Goal: Obtain resource: Obtain resource

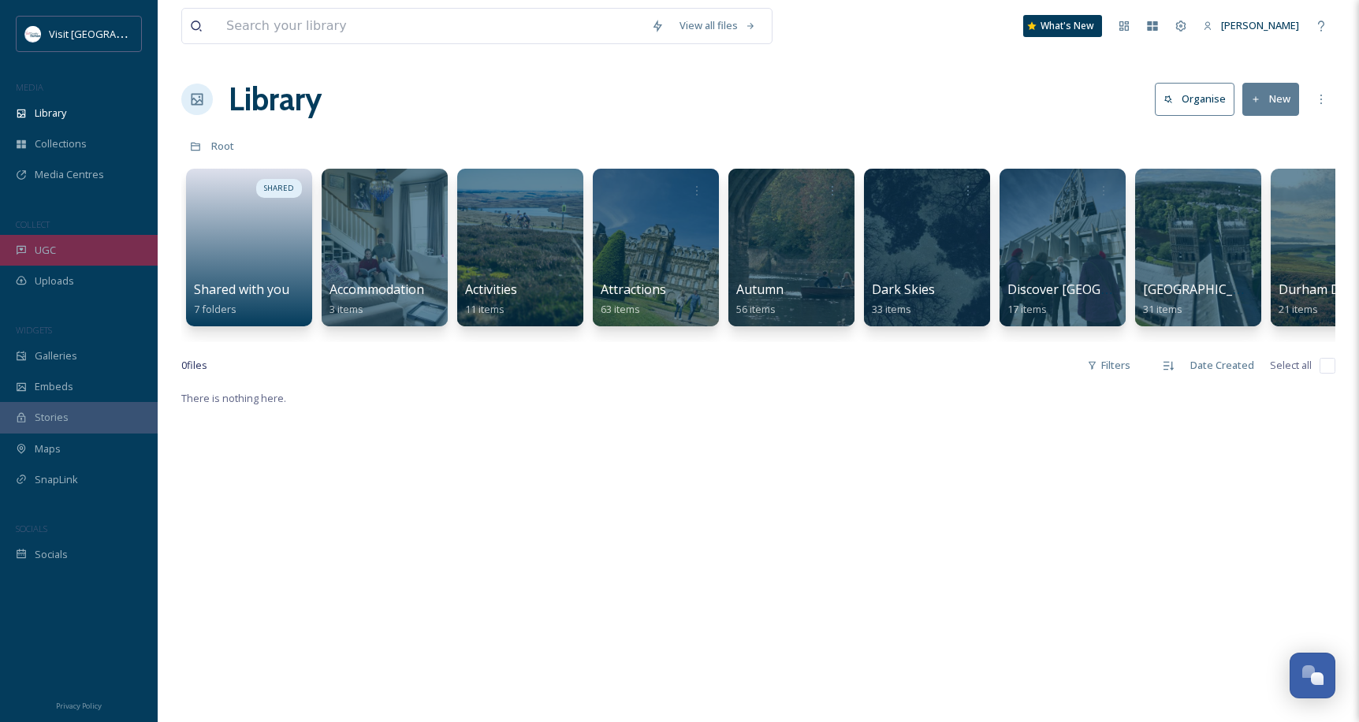
click at [83, 255] on div "UGC" at bounding box center [79, 250] width 158 height 31
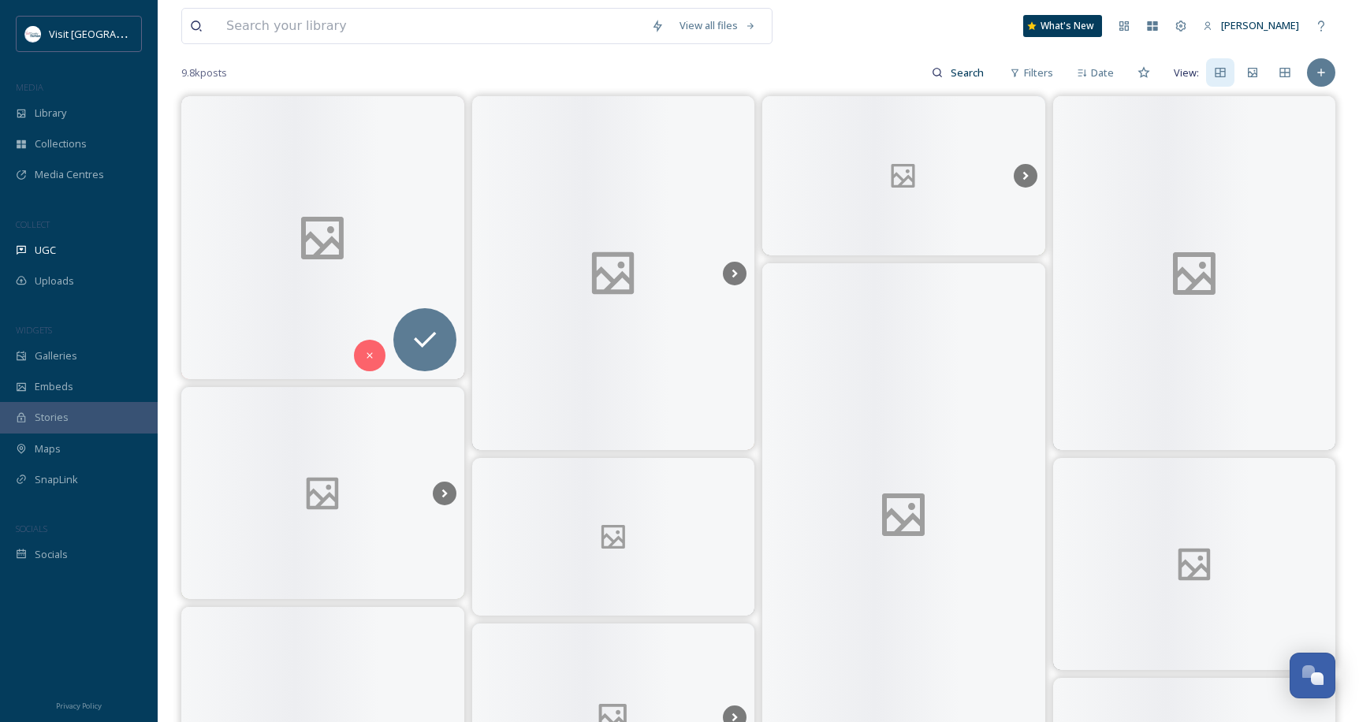
scroll to position [6, 0]
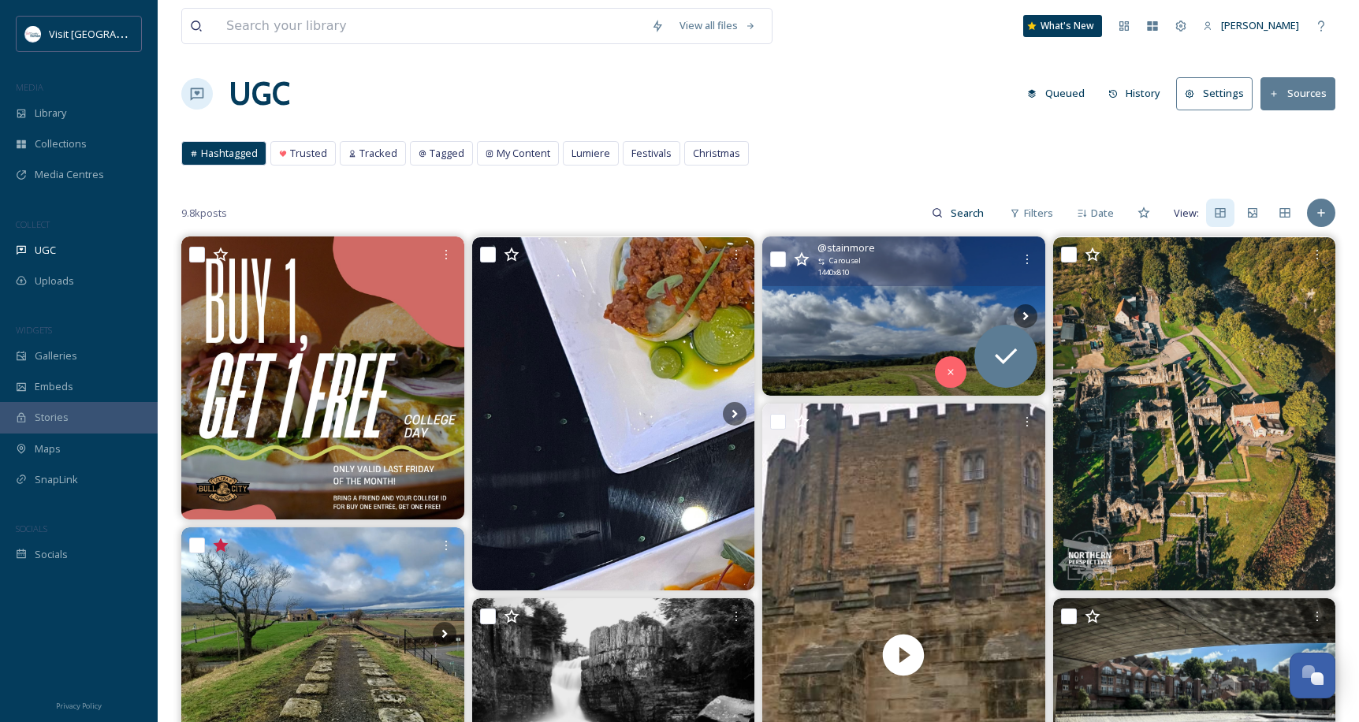
click at [900, 310] on img at bounding box center [903, 315] width 283 height 159
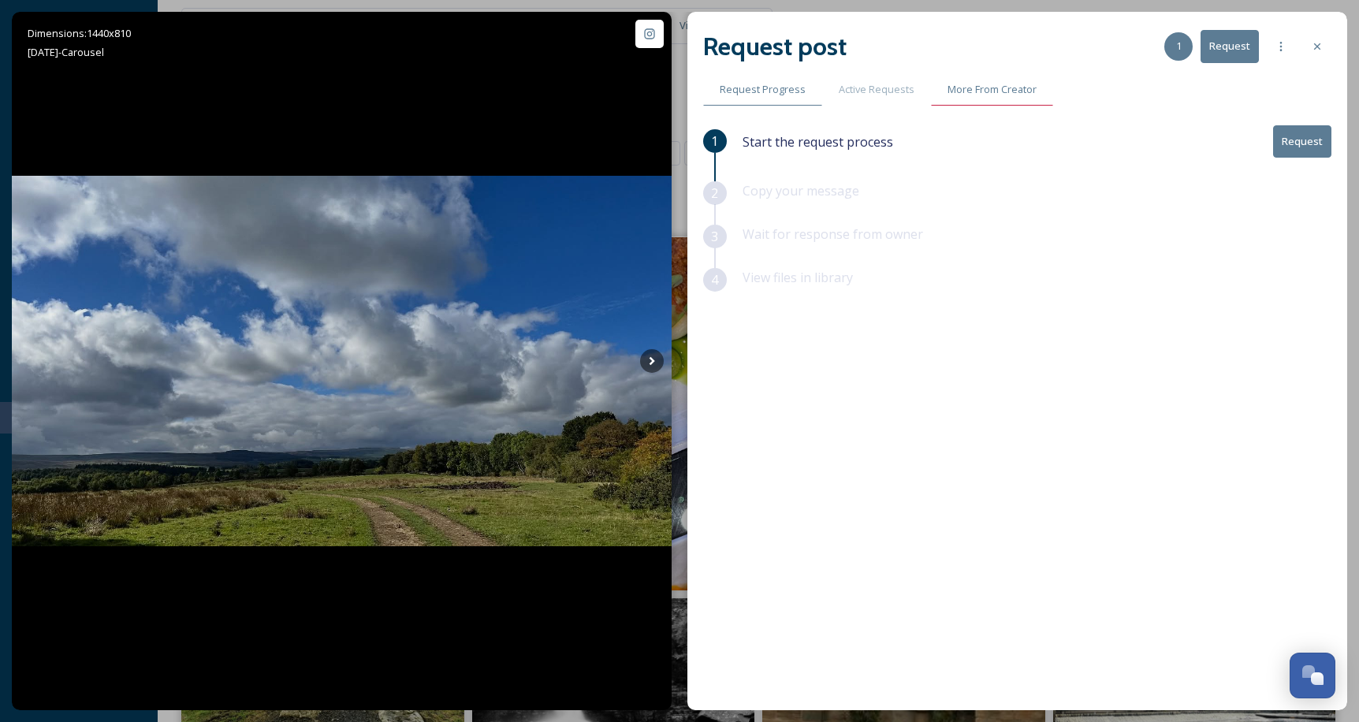
click at [955, 90] on span "More From Creator" at bounding box center [991, 89] width 89 height 15
click at [1318, 48] on icon at bounding box center [1317, 46] width 13 height 13
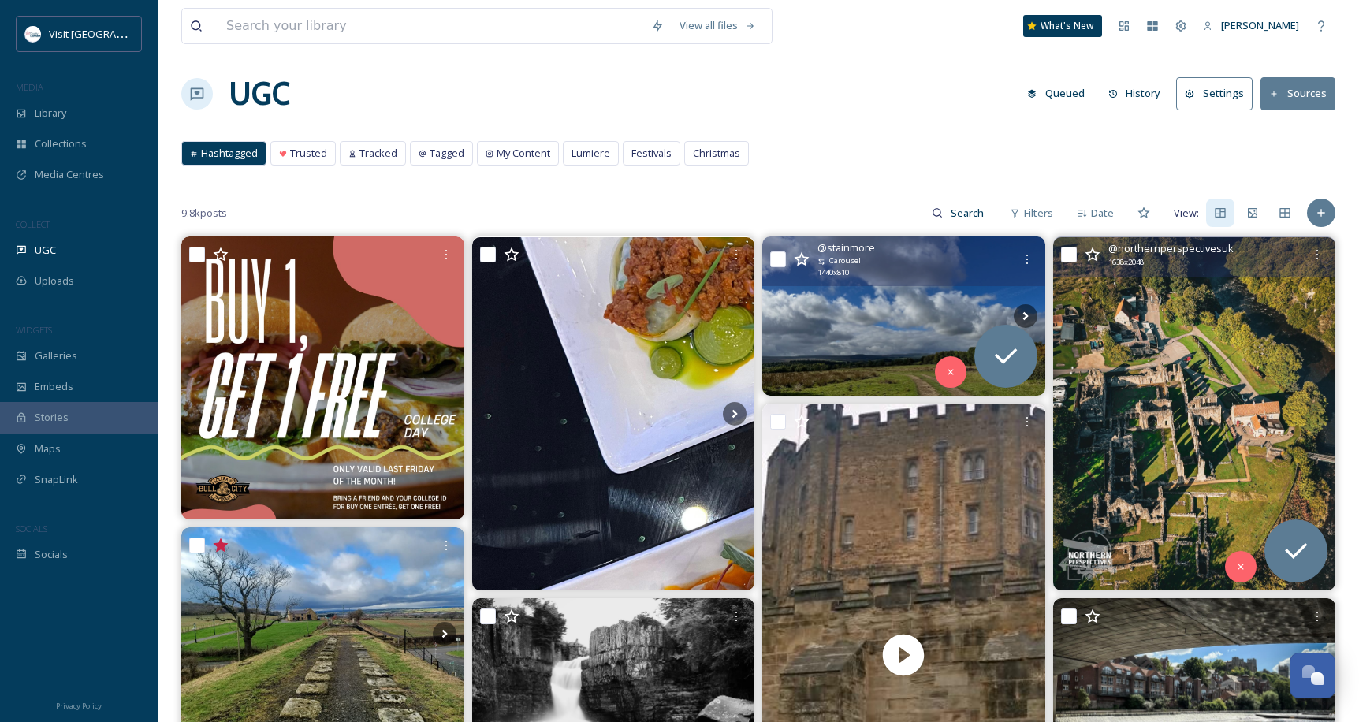
click at [1196, 299] on img at bounding box center [1194, 413] width 283 height 353
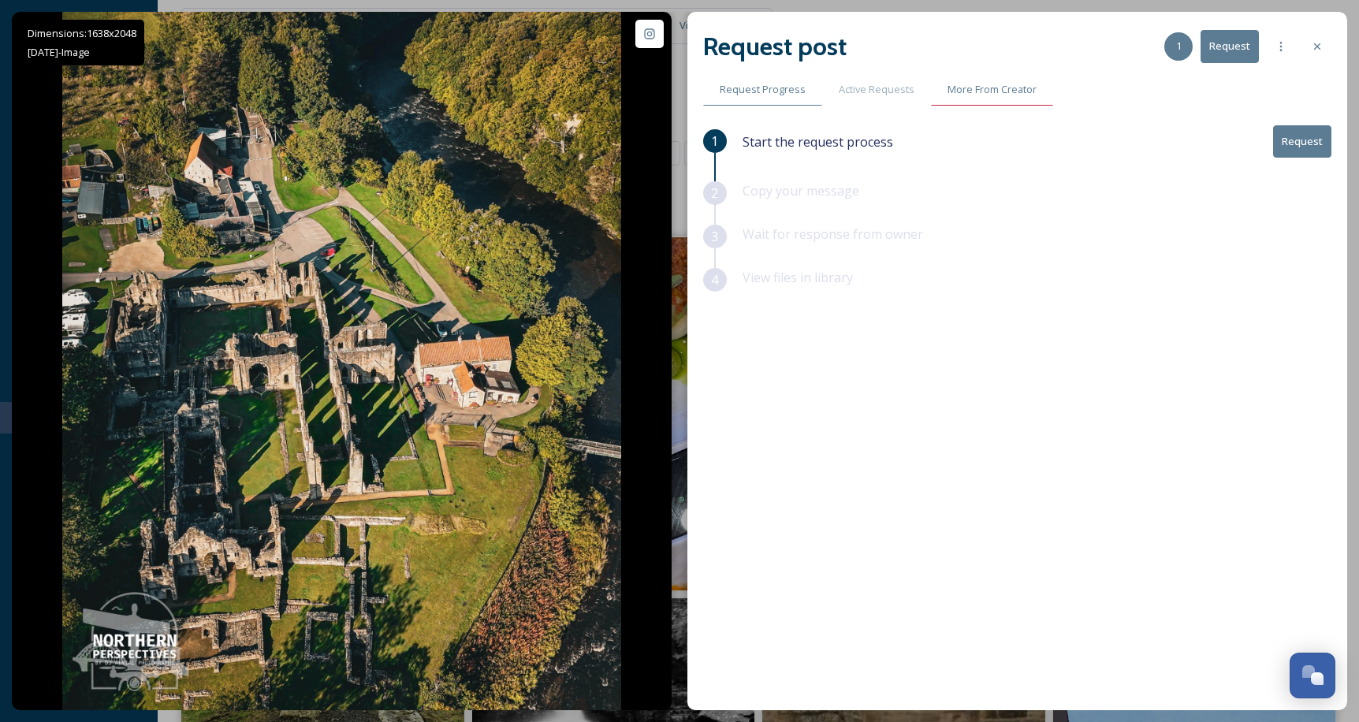
click at [1028, 97] on span "More From Creator" at bounding box center [991, 89] width 89 height 15
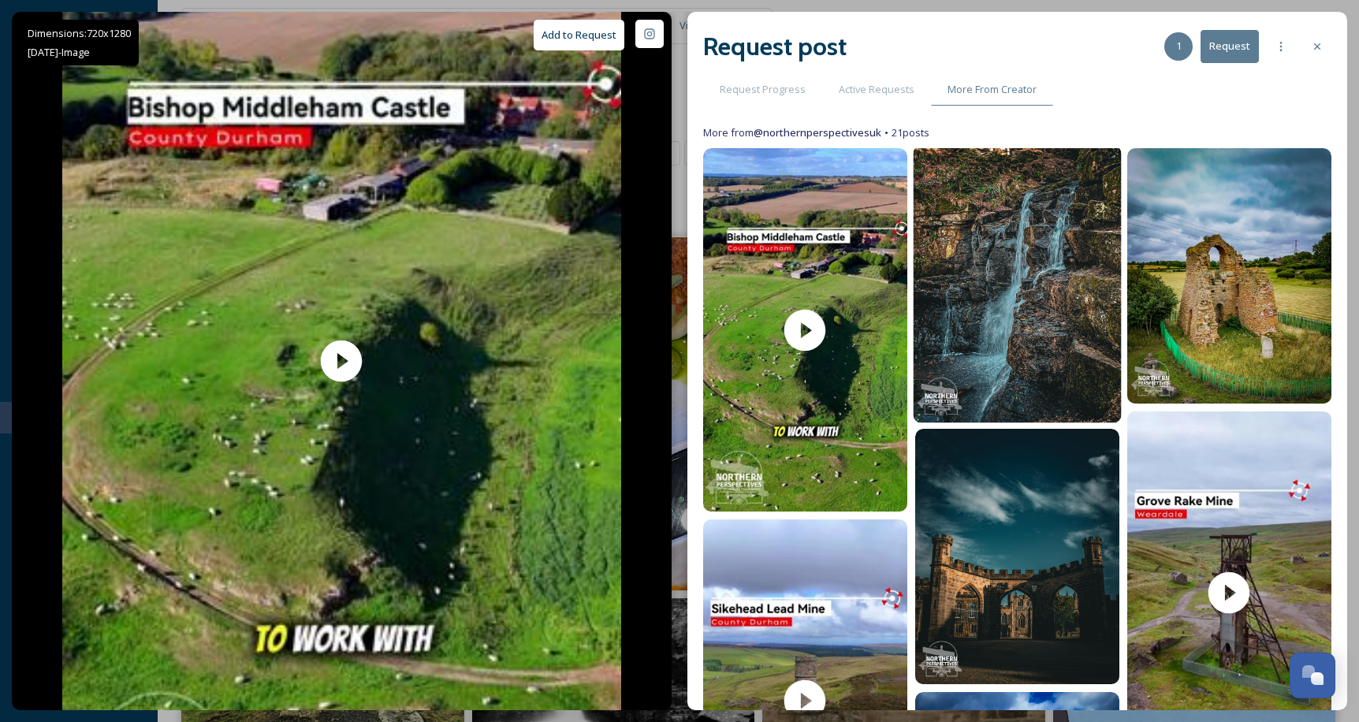
click at [1040, 196] on img at bounding box center [1017, 284] width 208 height 277
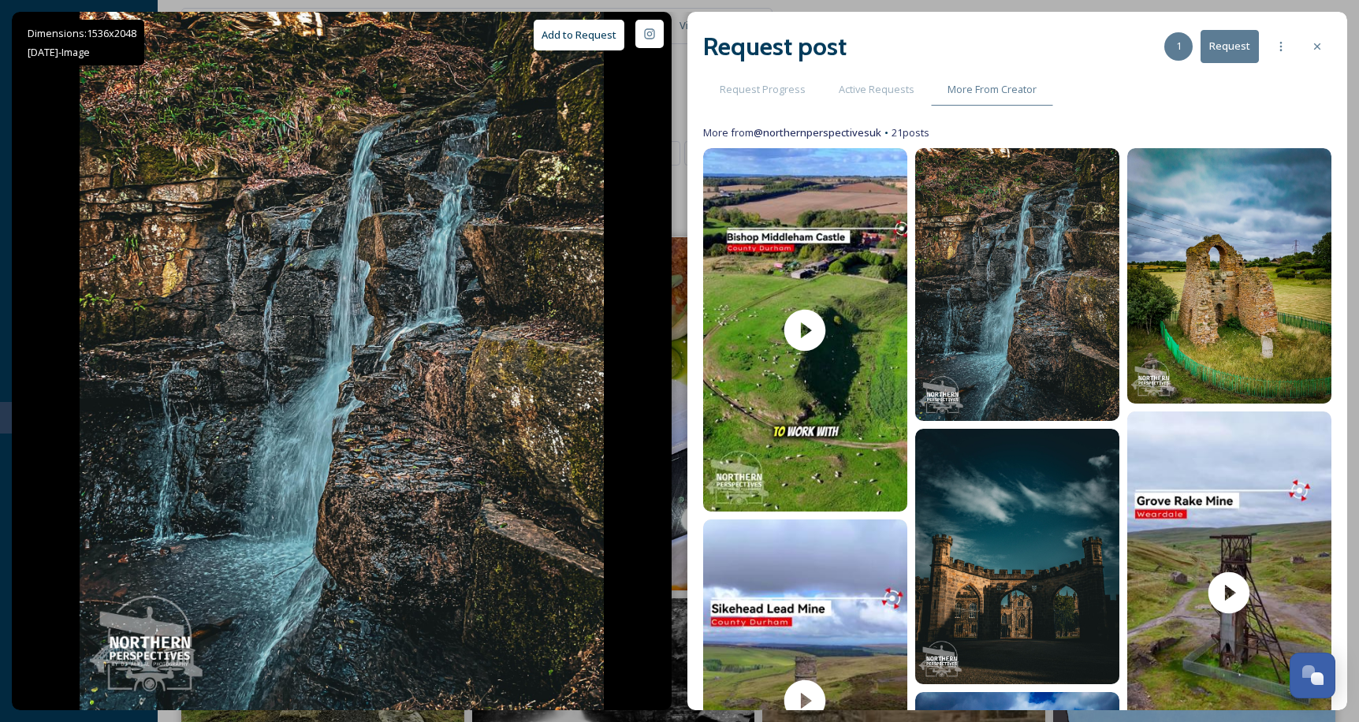
click at [1233, 38] on button "Request" at bounding box center [1229, 46] width 58 height 32
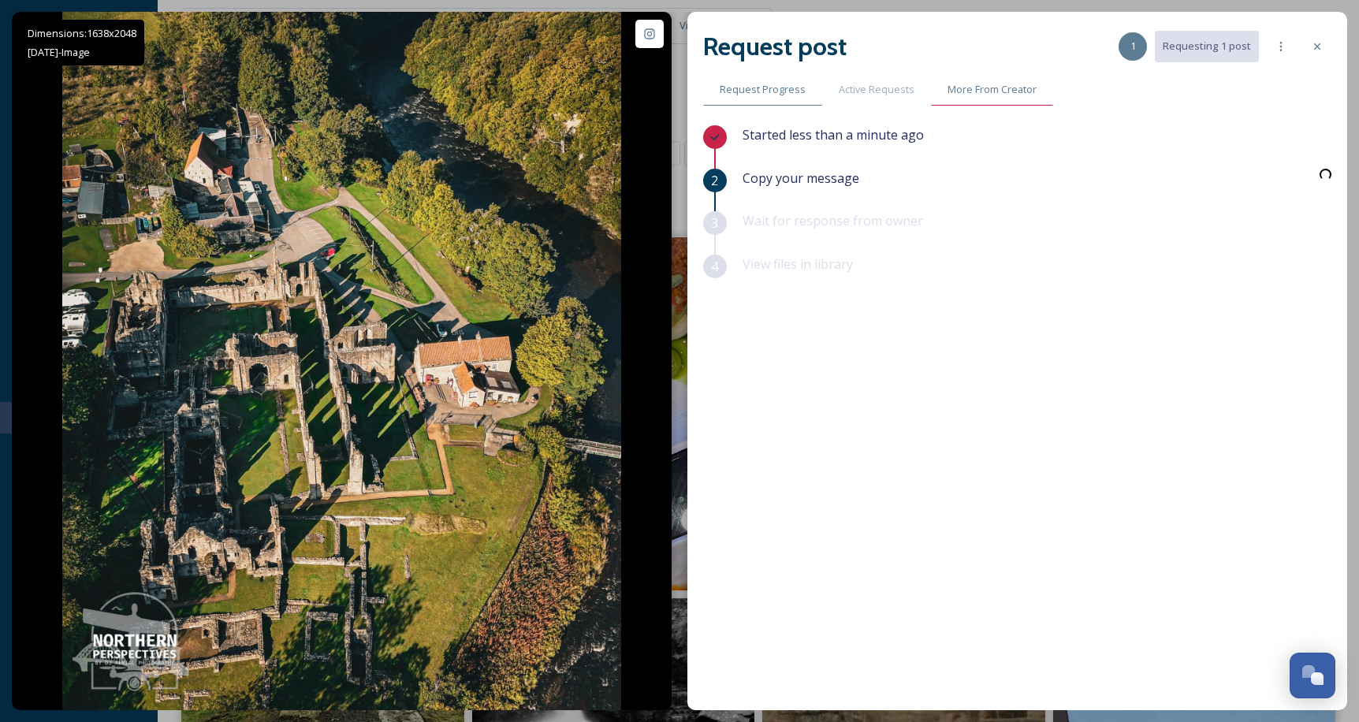
click at [987, 88] on span "More From Creator" at bounding box center [991, 89] width 89 height 15
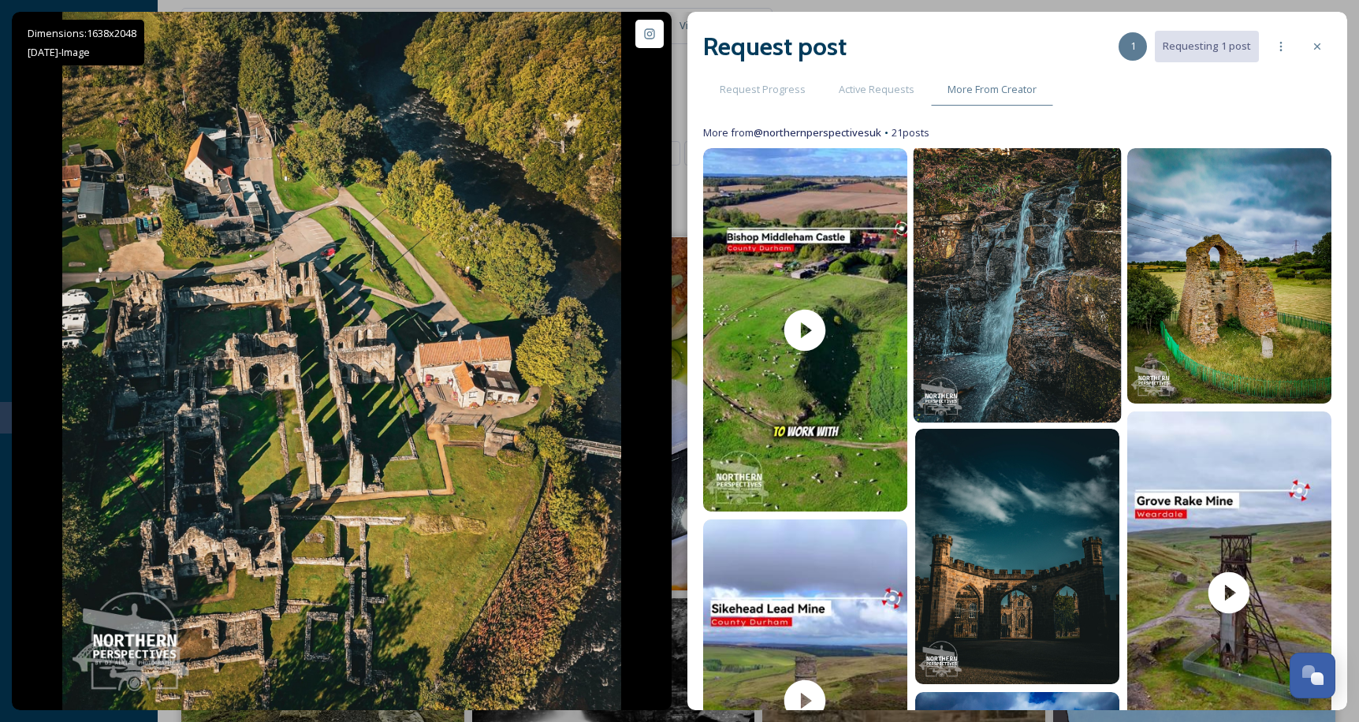
click at [975, 195] on img at bounding box center [1017, 284] width 208 height 277
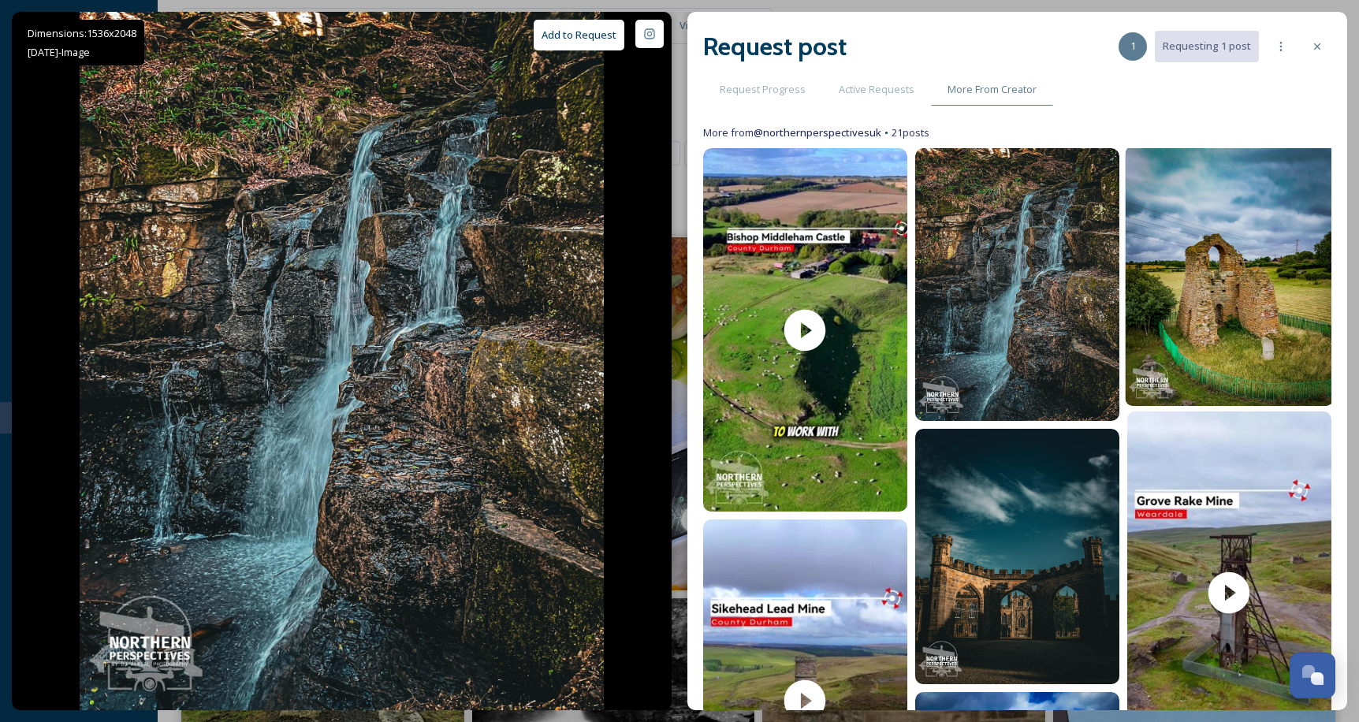
click at [1181, 191] on img at bounding box center [1229, 276] width 208 height 260
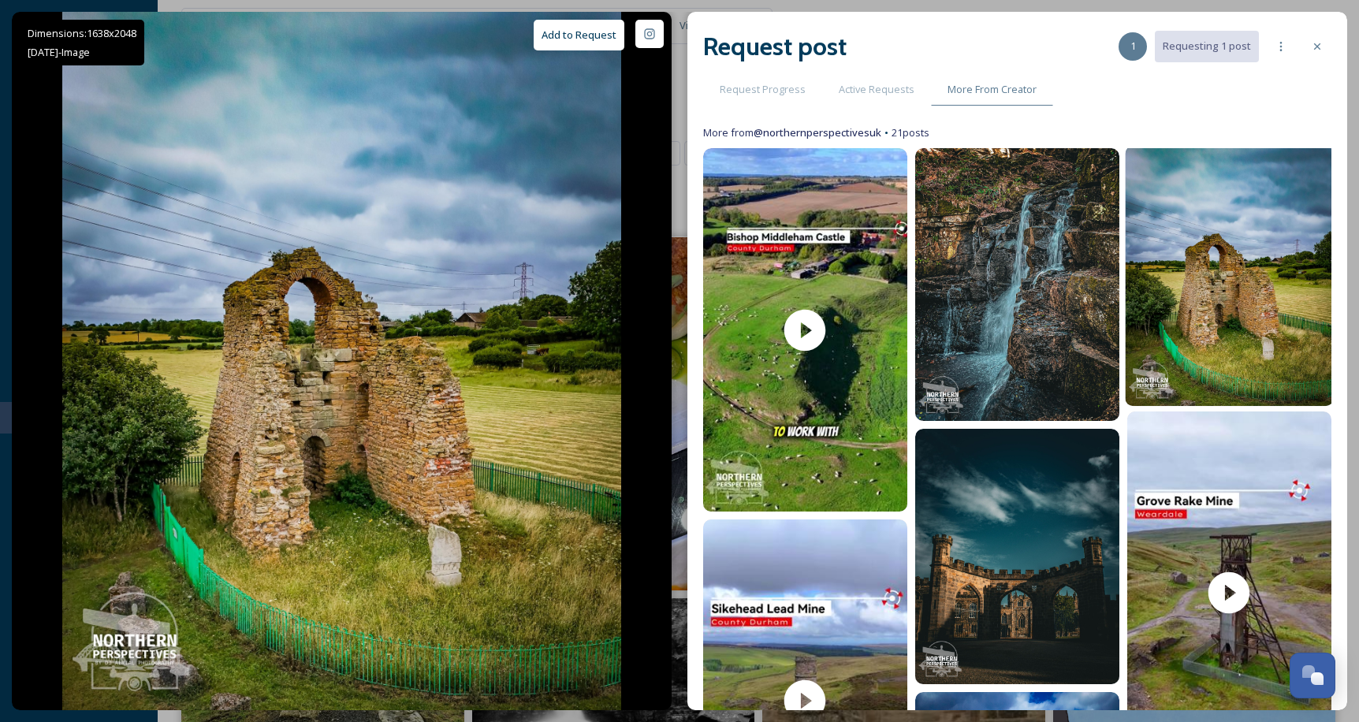
scroll to position [307, 0]
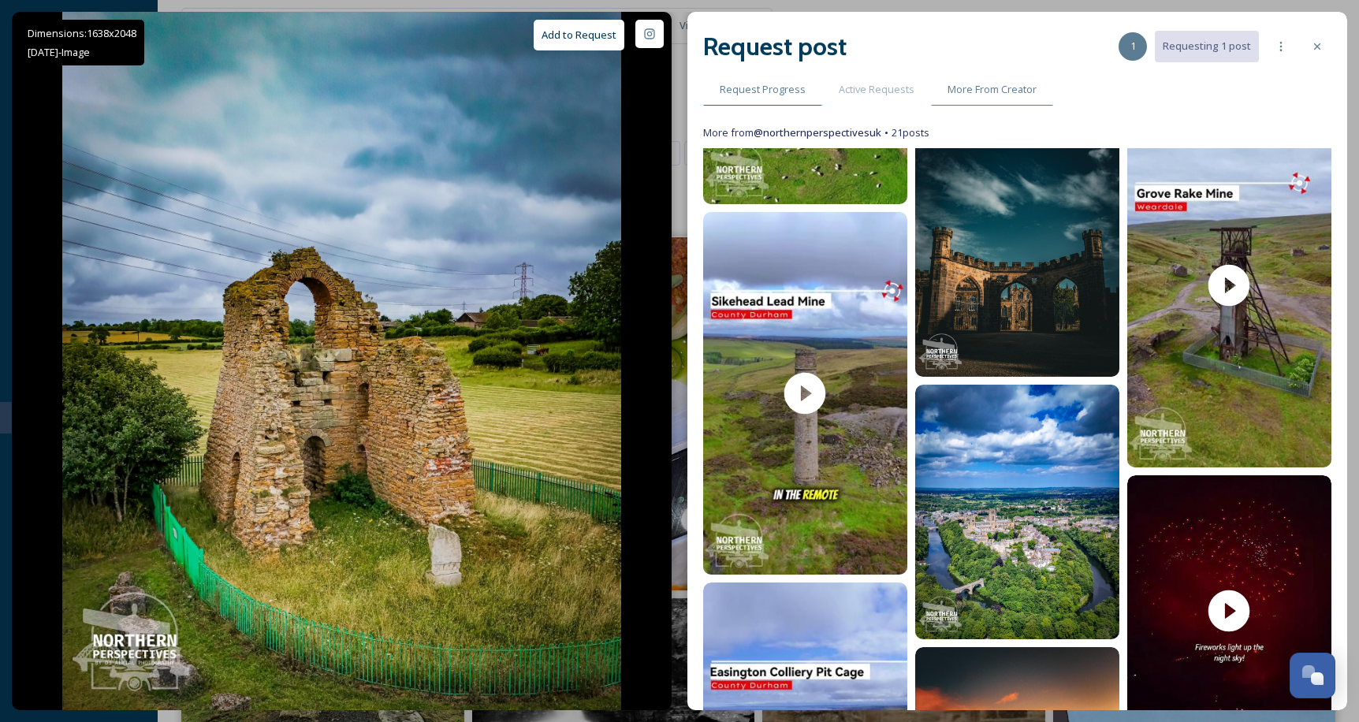
click at [775, 98] on div "Request Progress" at bounding box center [762, 89] width 119 height 32
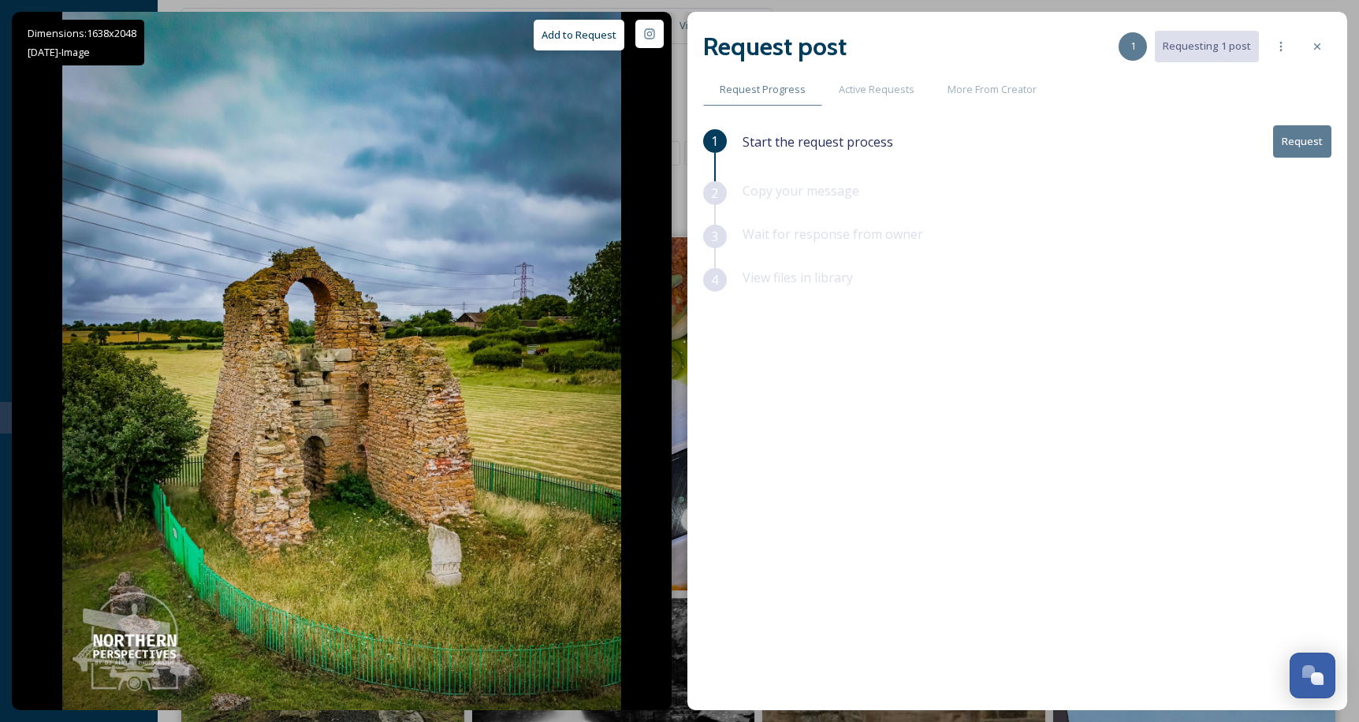
click at [1303, 139] on button "Request" at bounding box center [1302, 141] width 58 height 32
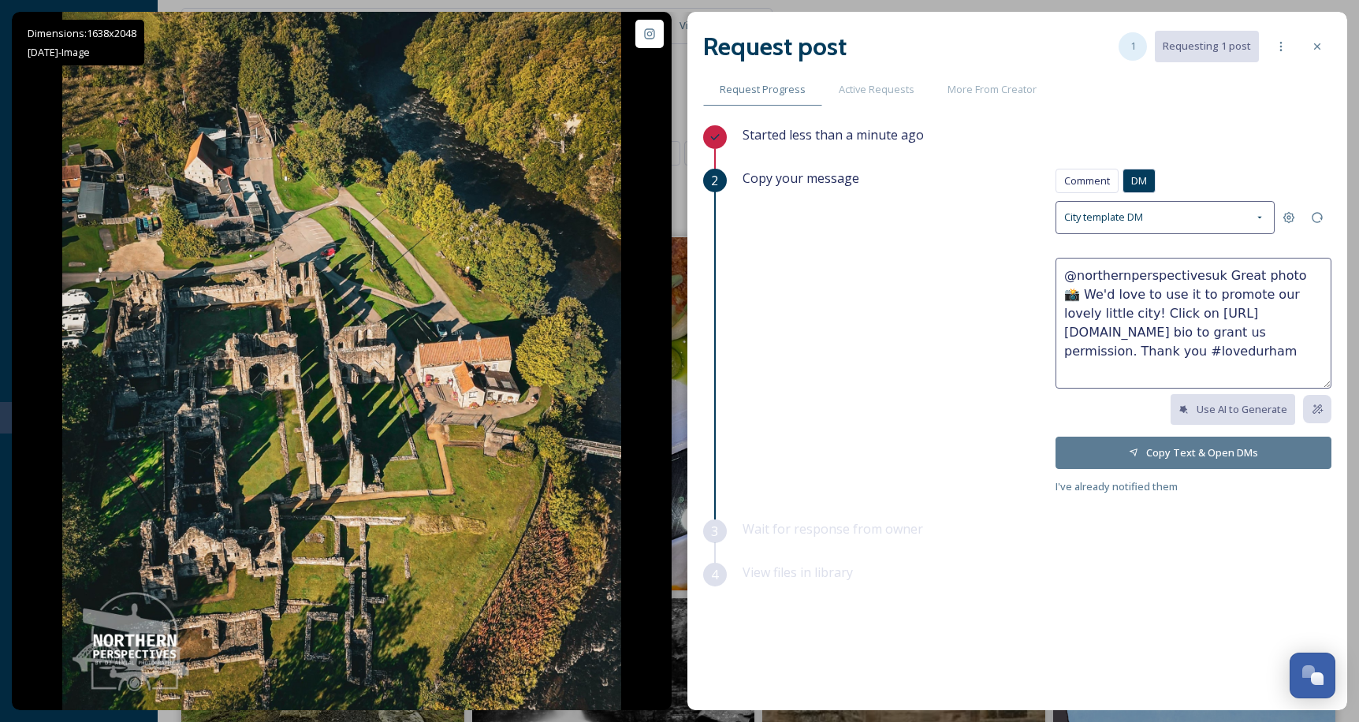
click at [1131, 54] on div "1" at bounding box center [1132, 46] width 28 height 28
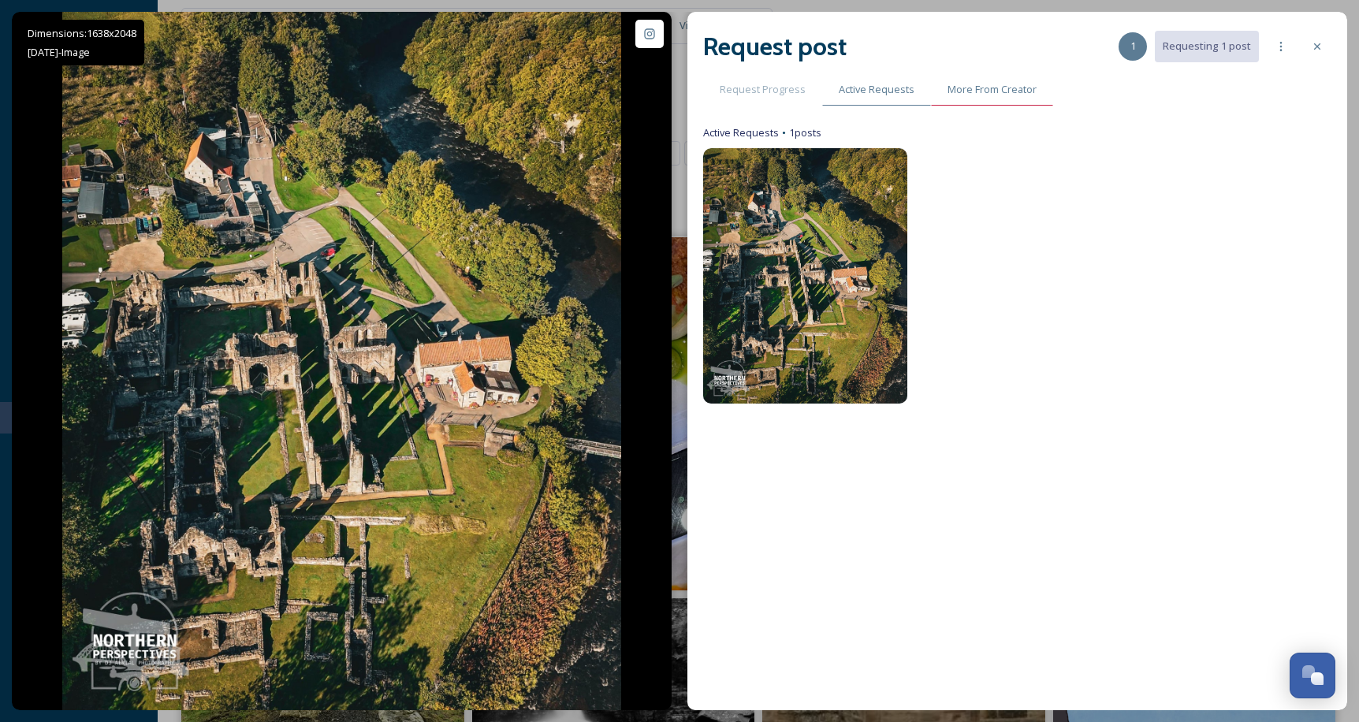
click at [952, 102] on div "More From Creator" at bounding box center [992, 89] width 122 height 32
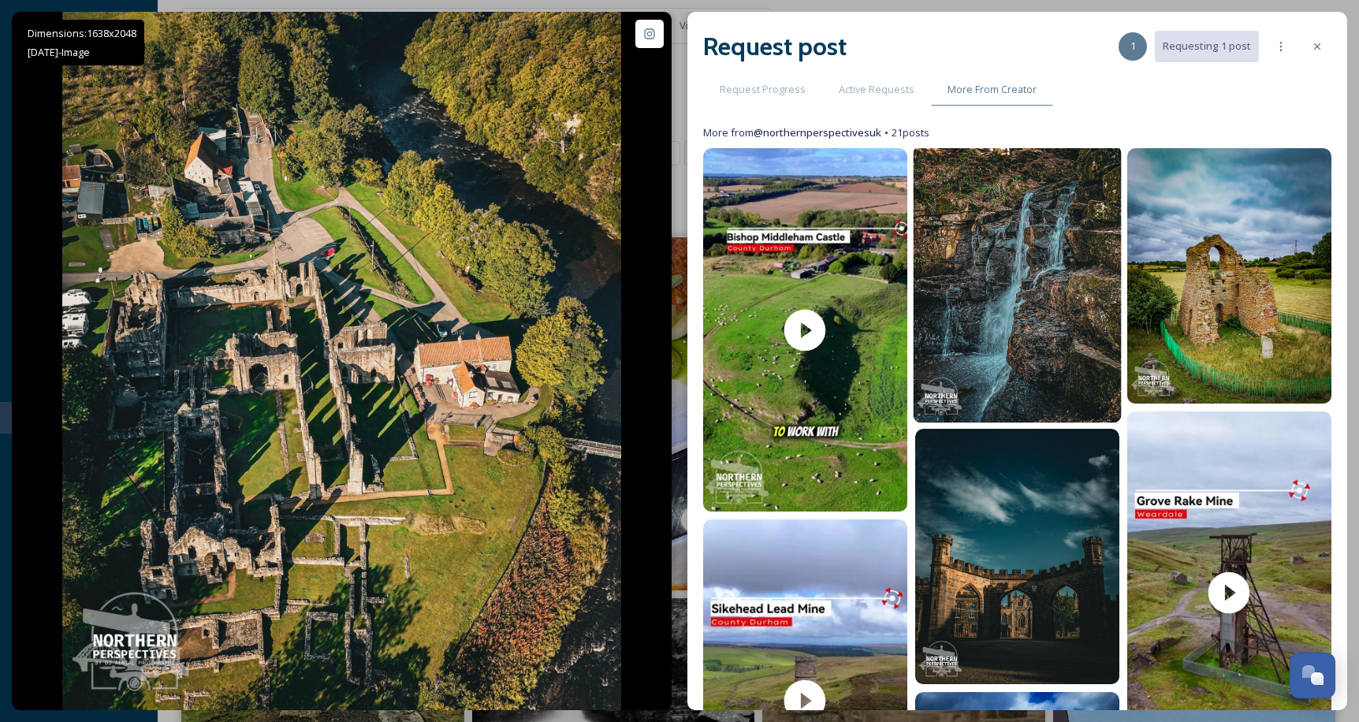
click at [954, 255] on img at bounding box center [1017, 284] width 208 height 277
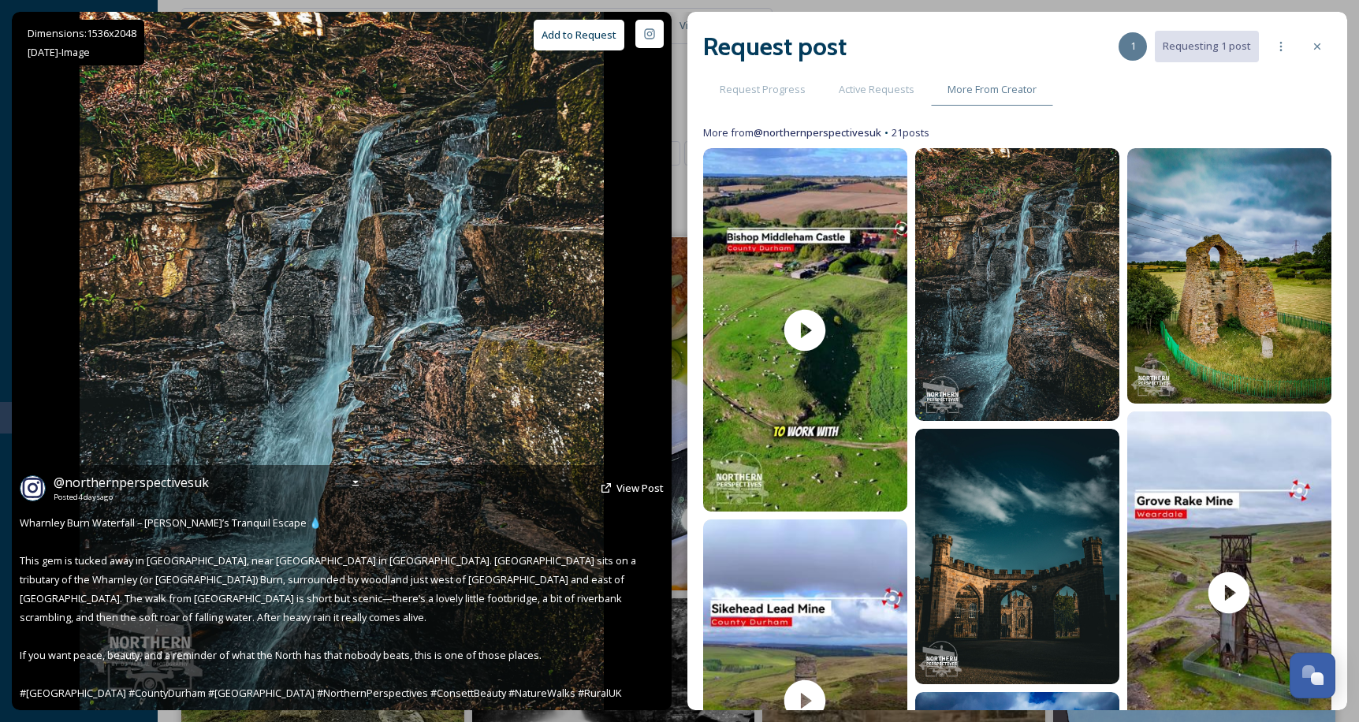
click at [586, 39] on button "Add to Request" at bounding box center [579, 35] width 91 height 31
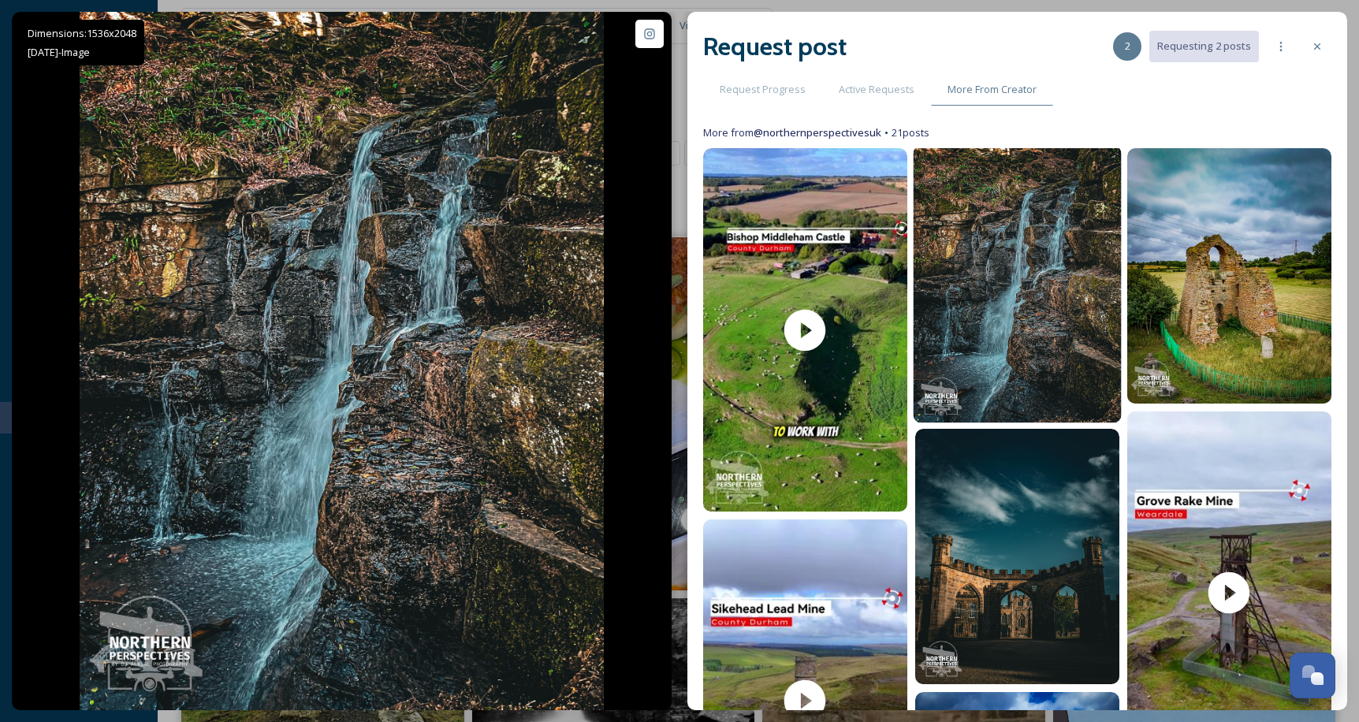
scroll to position [253, 0]
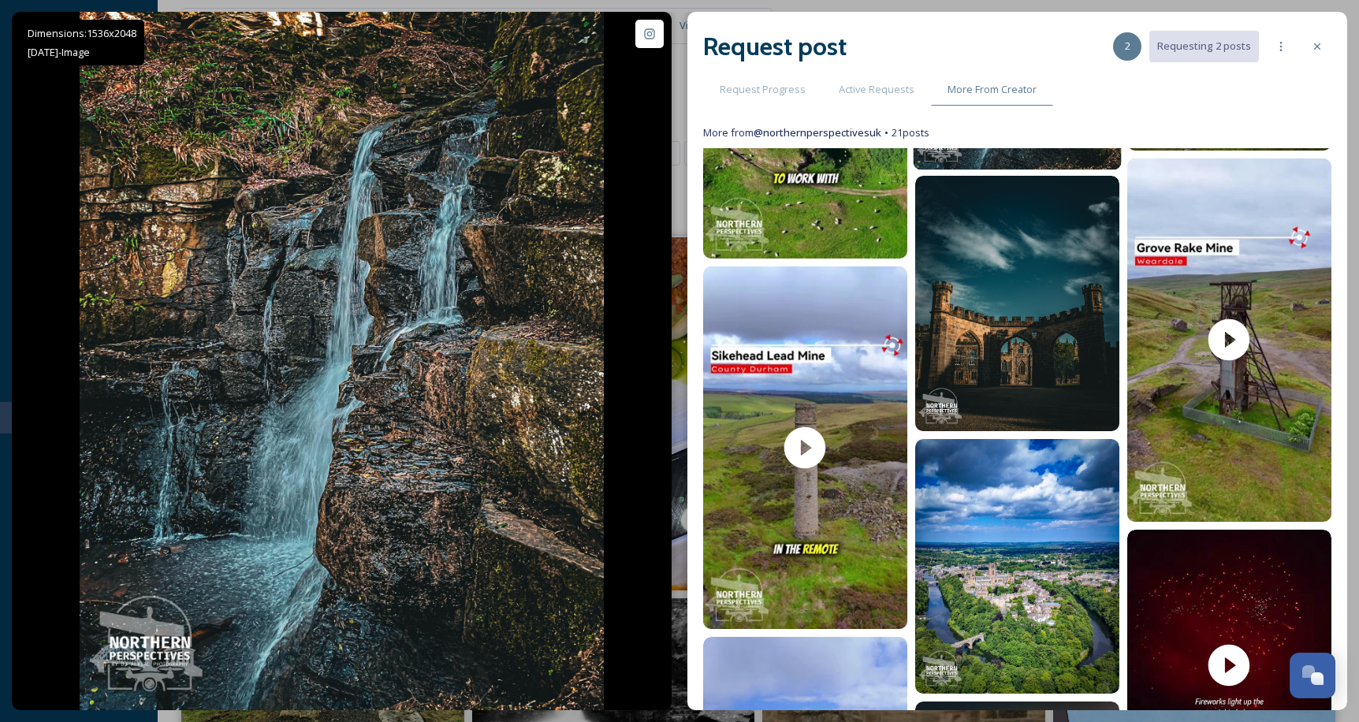
click at [1020, 319] on img at bounding box center [1017, 303] width 204 height 255
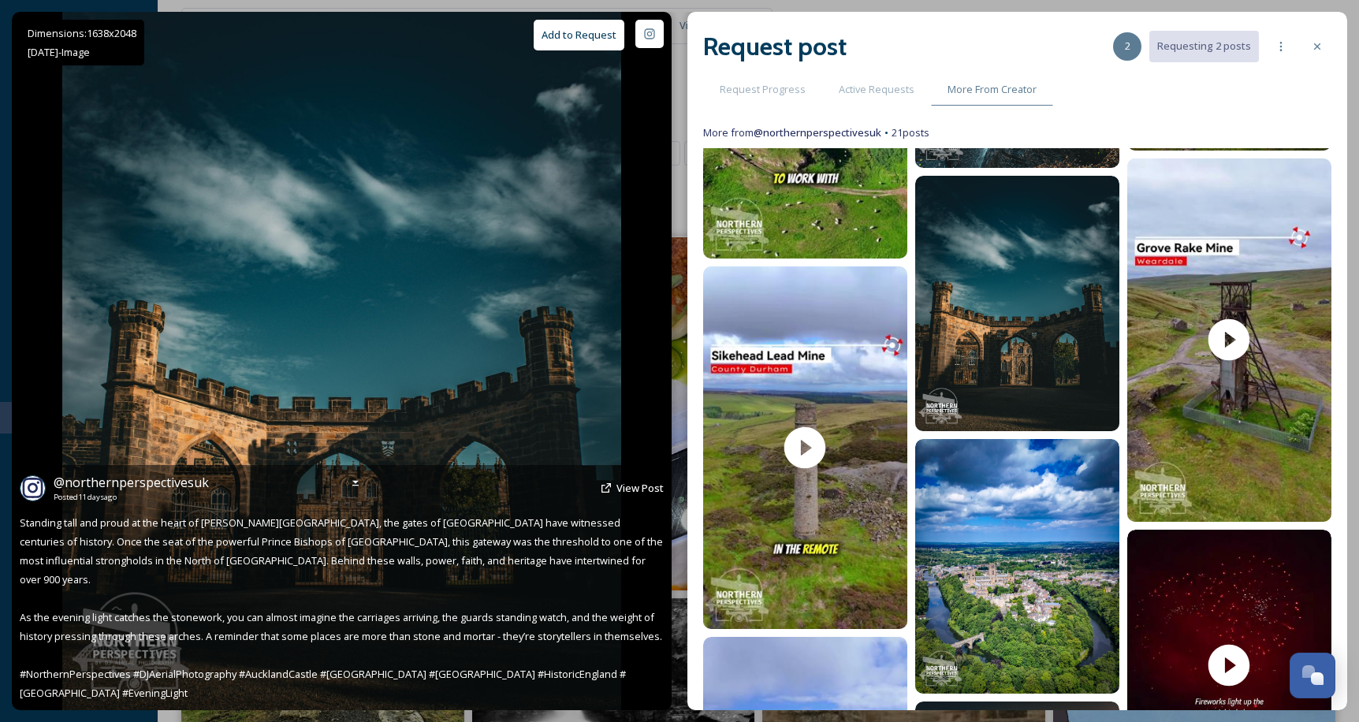
click at [602, 41] on button "Add to Request" at bounding box center [579, 35] width 91 height 31
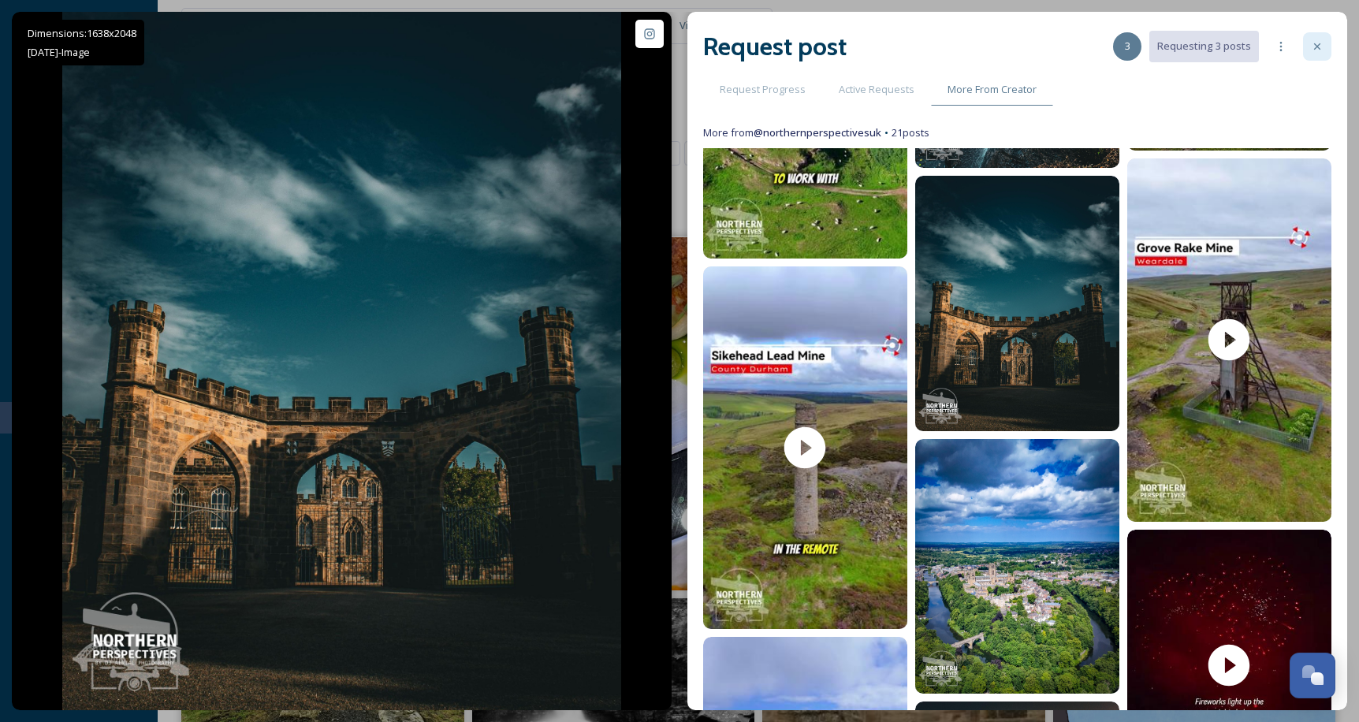
click at [1307, 50] on div at bounding box center [1317, 46] width 28 height 28
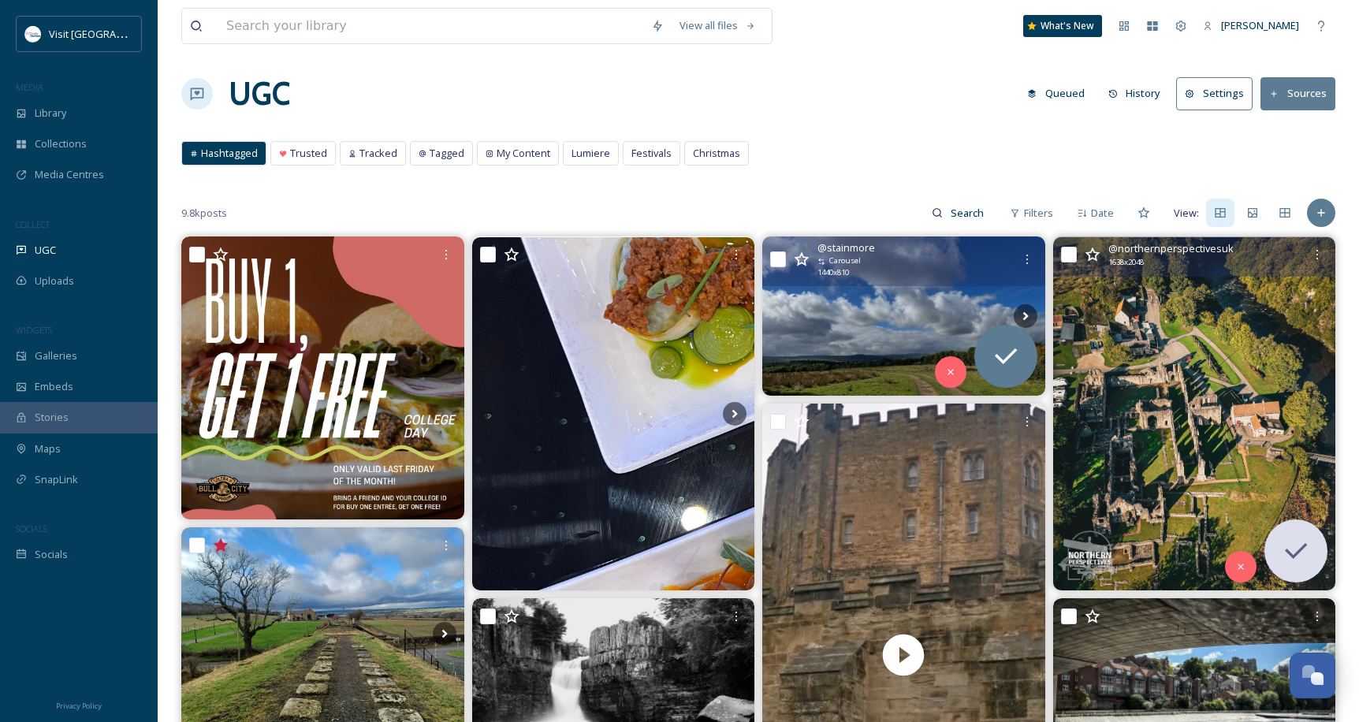
click at [462, 209] on div "9.8k posts Filters Date View:" at bounding box center [758, 213] width 1154 height 32
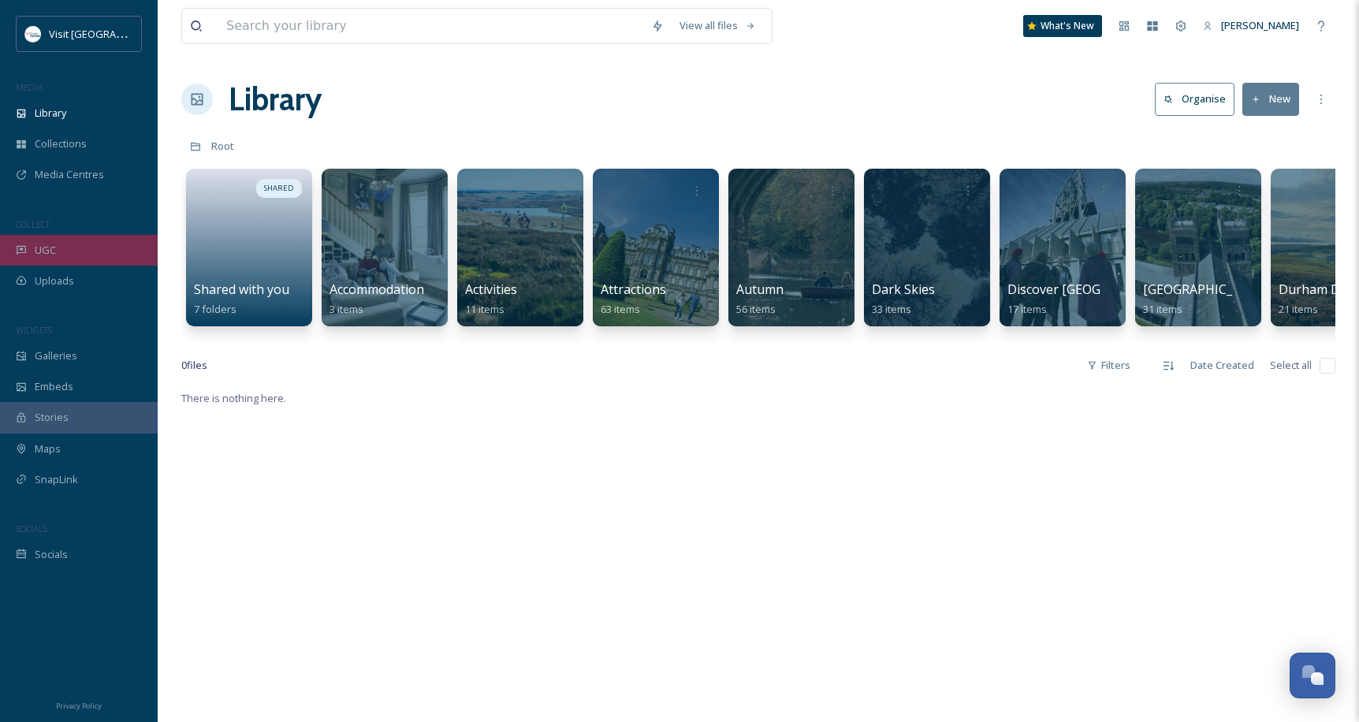
click at [112, 240] on div "UGC" at bounding box center [79, 250] width 158 height 31
